Goal: Transaction & Acquisition: Purchase product/service

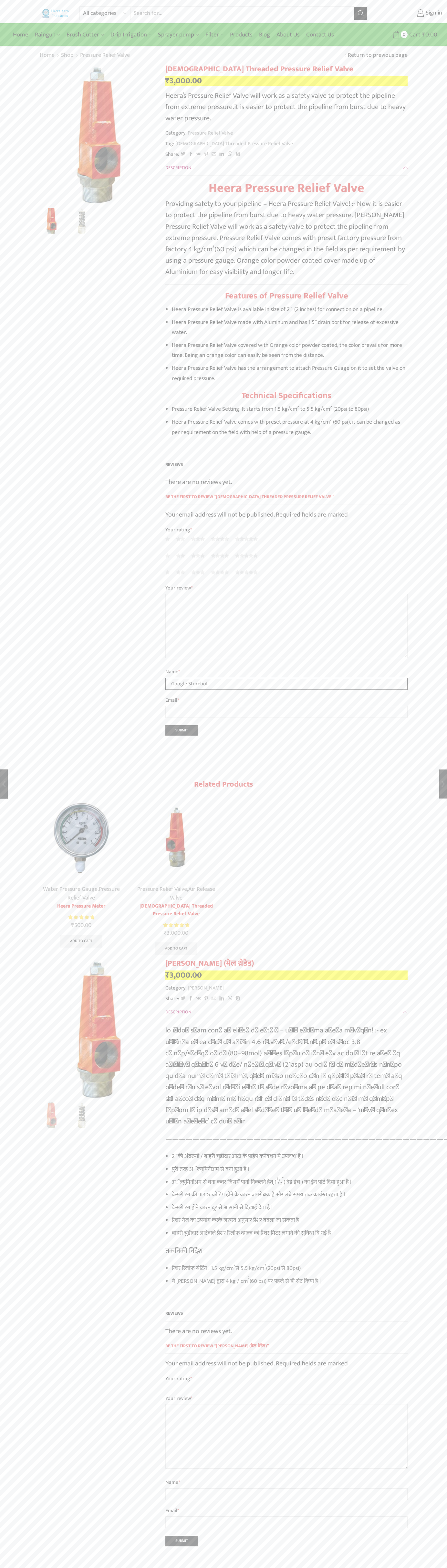
type input "Google Storebot"
click at [396, 35] on icon at bounding box center [396, 34] width 8 height 8
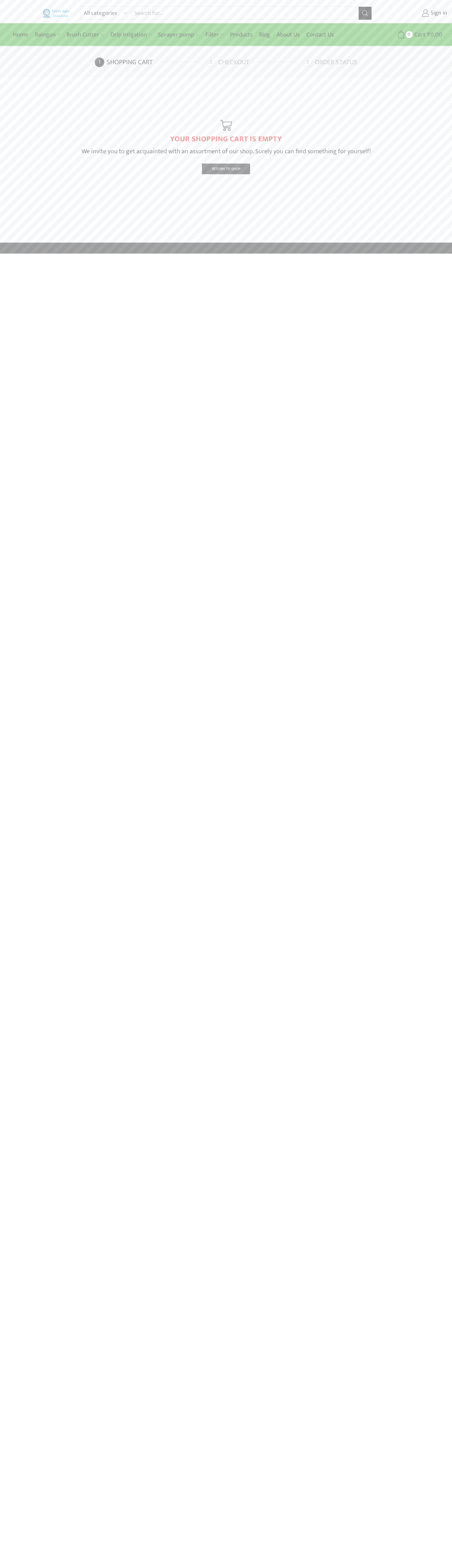
click at [253, 62] on link "Checkout" at bounding box center [253, 62] width 95 height 10
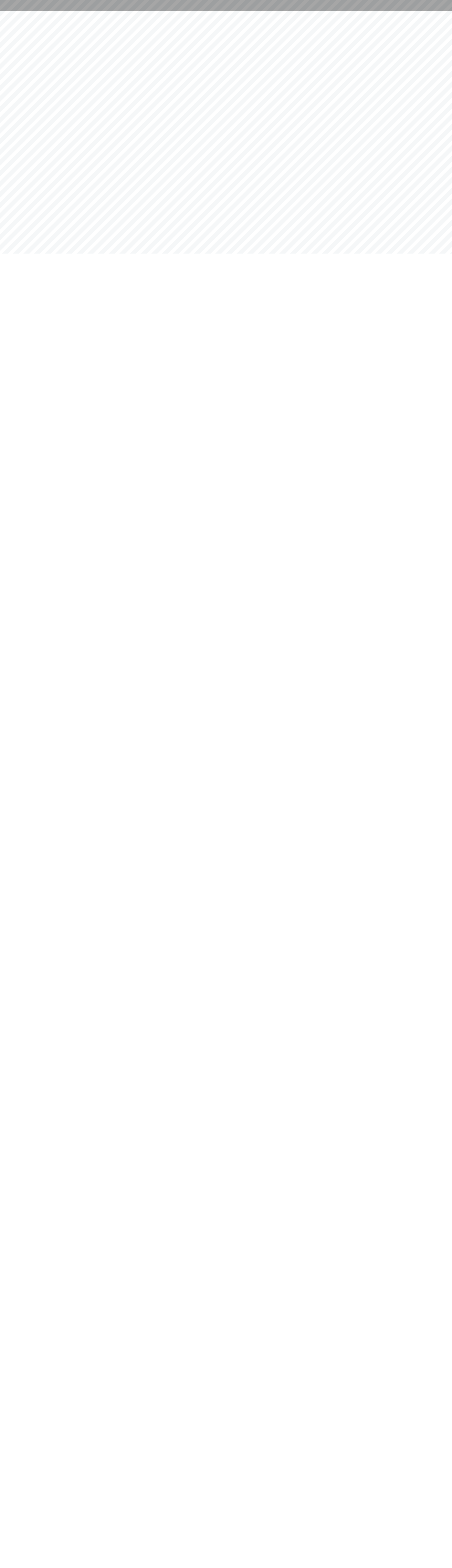
click at [207, 12] on html at bounding box center [226, 5] width 452 height 12
click at [431, 12] on html at bounding box center [226, 5] width 452 height 12
click at [206, 12] on html at bounding box center [226, 5] width 452 height 12
click at [23, 12] on html at bounding box center [226, 5] width 452 height 12
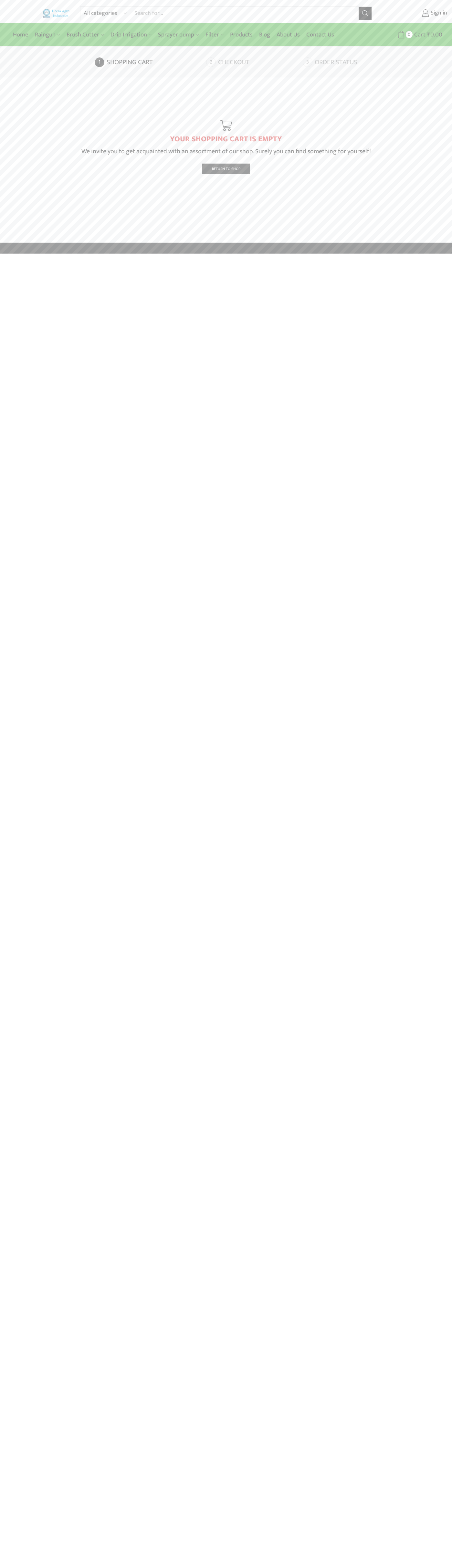
click at [253, 62] on link "Checkout" at bounding box center [253, 62] width 95 height 10
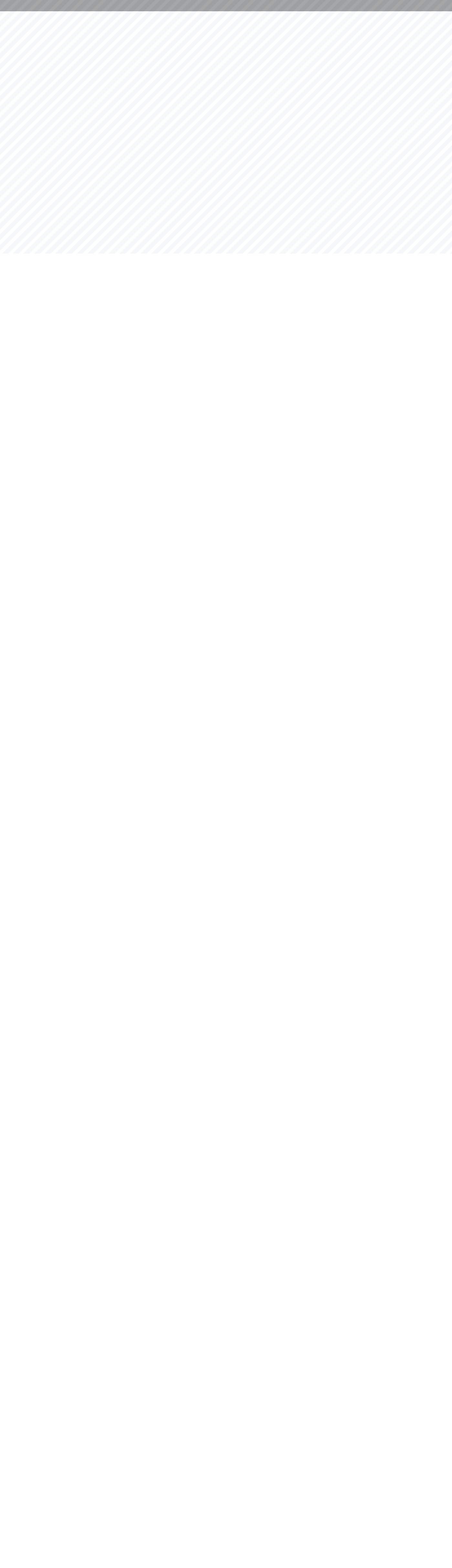
click at [142, 12] on html at bounding box center [226, 5] width 452 height 12
click at [433, 12] on html at bounding box center [226, 5] width 452 height 12
click at [44, 12] on html at bounding box center [226, 5] width 452 height 12
click at [12, 12] on html at bounding box center [226, 5] width 452 height 12
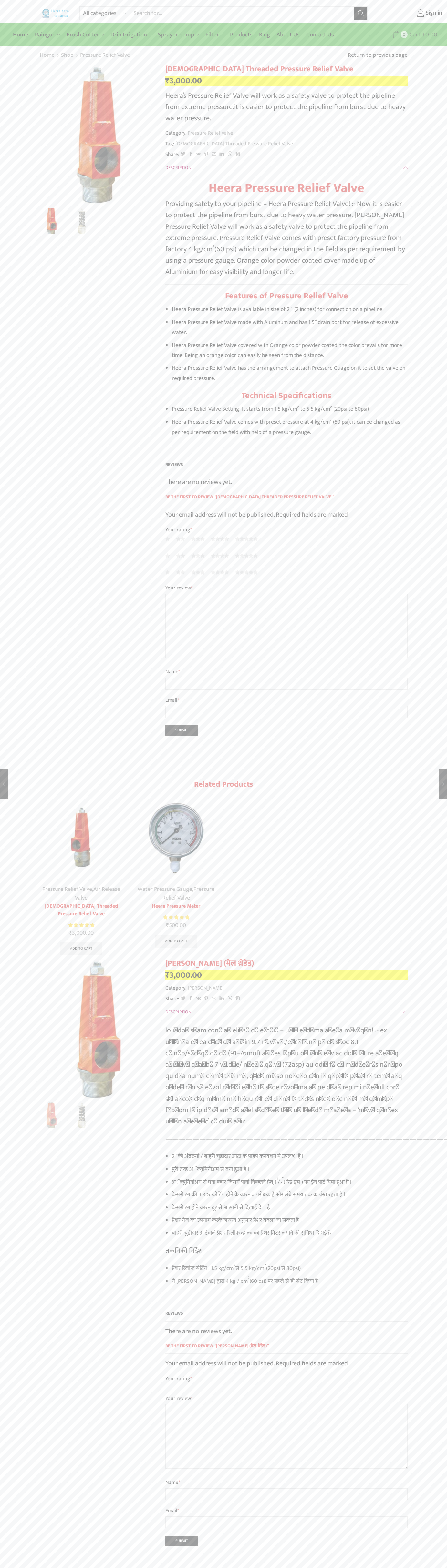
click at [396, 35] on icon at bounding box center [396, 34] width 8 height 8
